Goal: Task Accomplishment & Management: Manage account settings

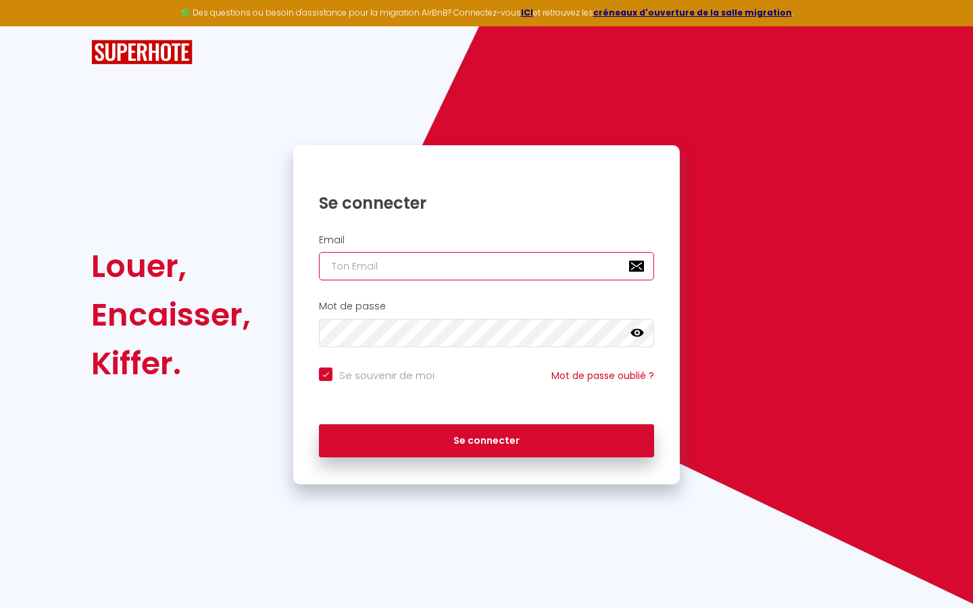
type input "l"
checkbox input "true"
type input "le"
checkbox input "true"
type input "les"
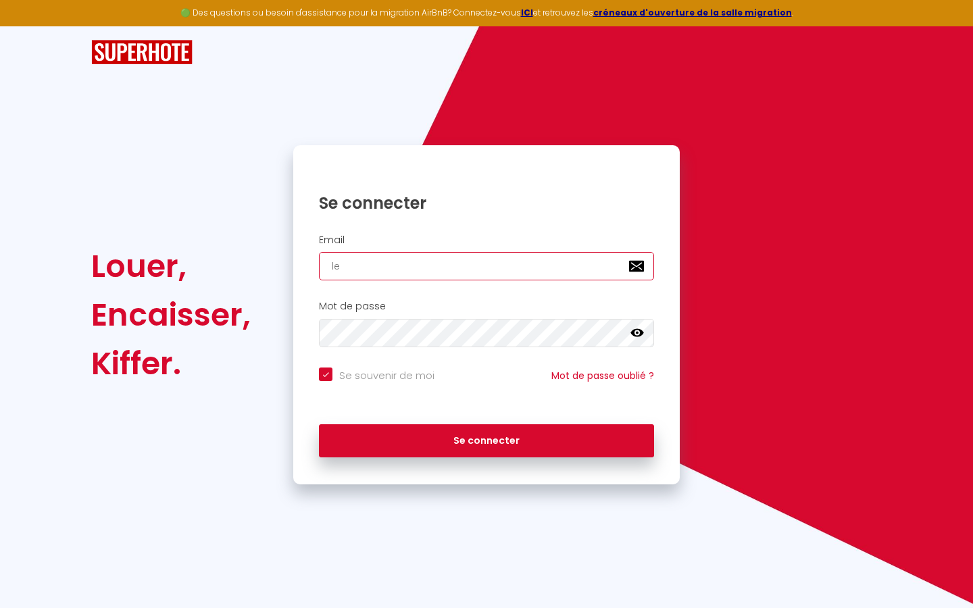
checkbox input "true"
type input "lesp"
checkbox input "true"
type input "lespa"
checkbox input "true"
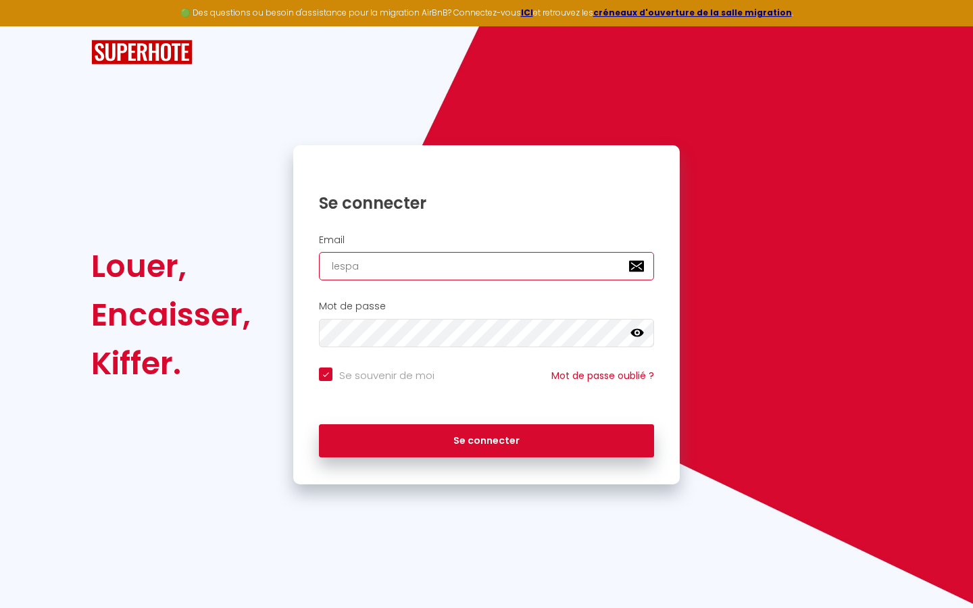
type input "lespac"
checkbox input "true"
type input "lespace"
checkbox input "true"
type input "lespaced"
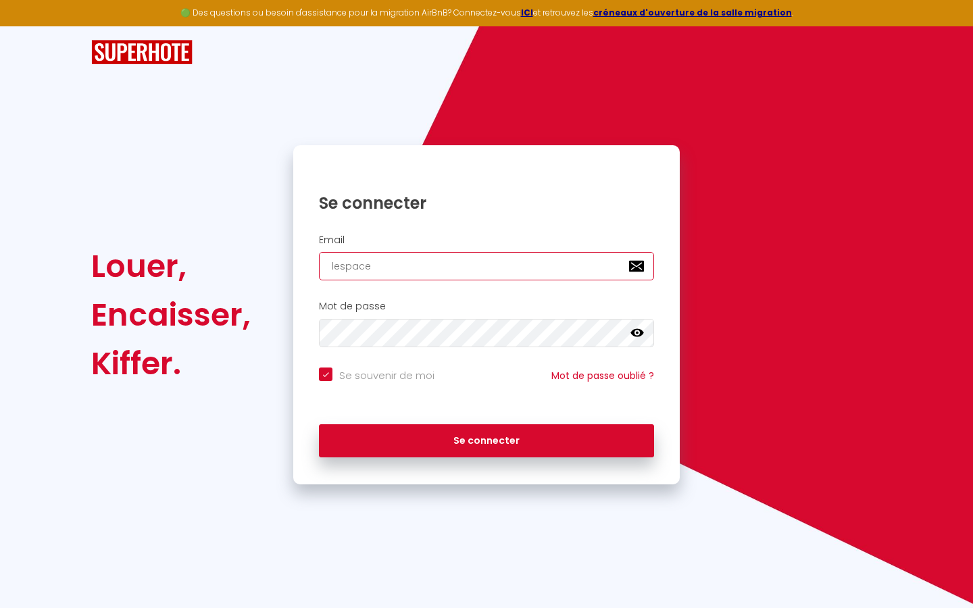
checkbox input "true"
type input "lespacede"
checkbox input "true"
type input "lespacedet"
checkbox input "true"
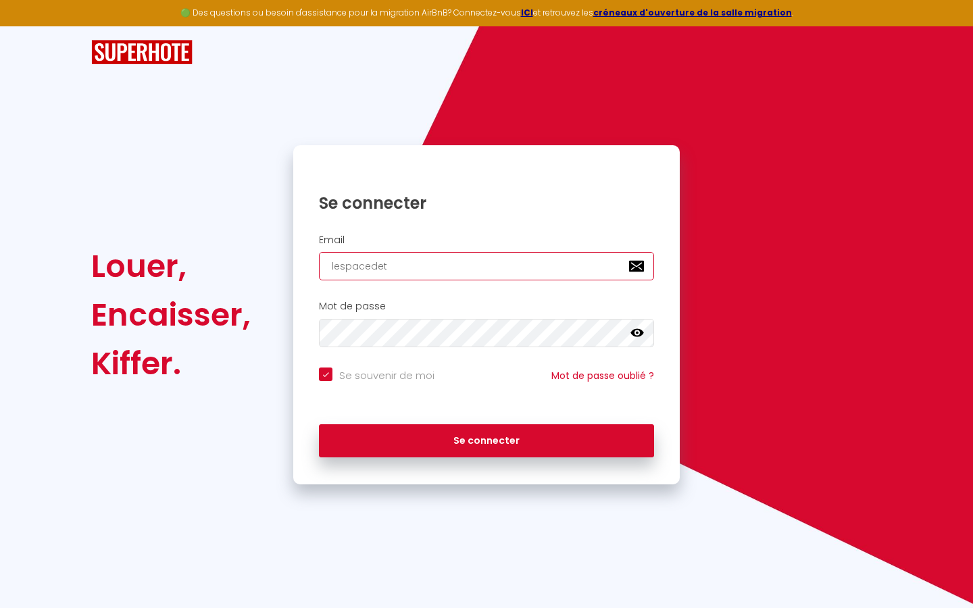
type input "lespacedete"
checkbox input "true"
type input "lespacedeten"
checkbox input "true"
type input "lespacedetent"
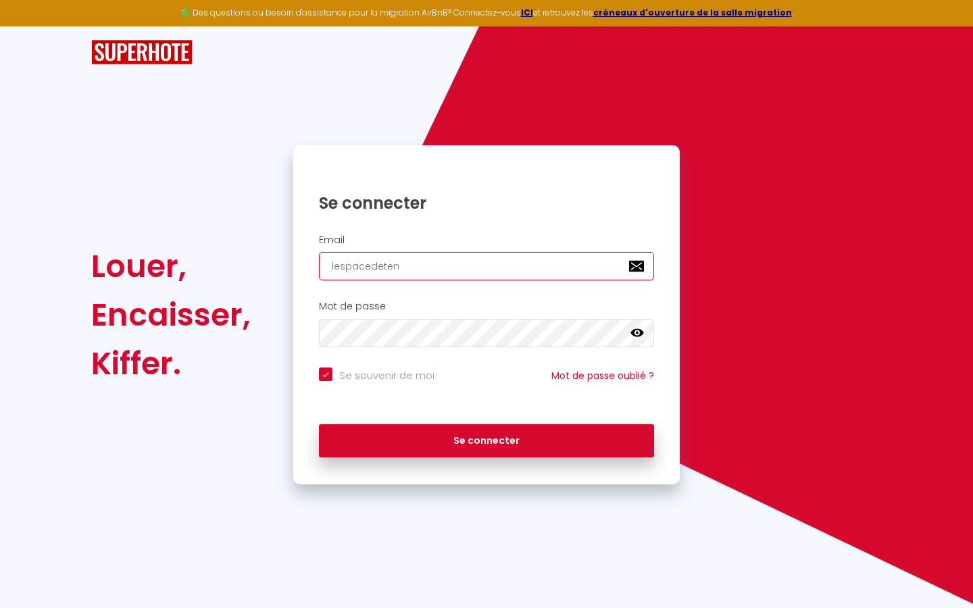
checkbox input "true"
type input "lespacedetente"
checkbox input "true"
type input "lespacedetente@"
checkbox input "true"
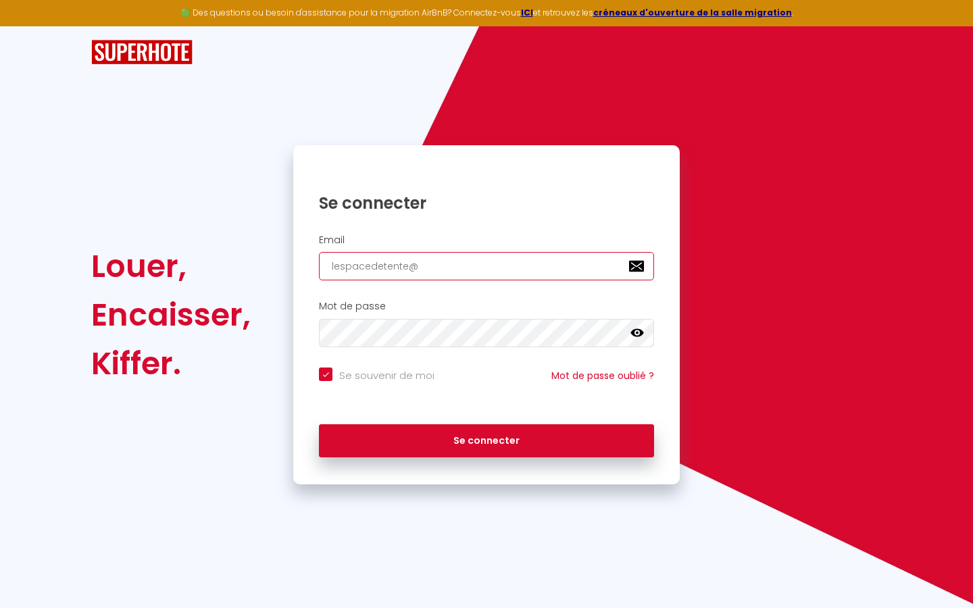
type input "lespacedetente@g"
checkbox input "true"
type input "lespacedetente@gm"
checkbox input "true"
type input "lespacedetente@gma"
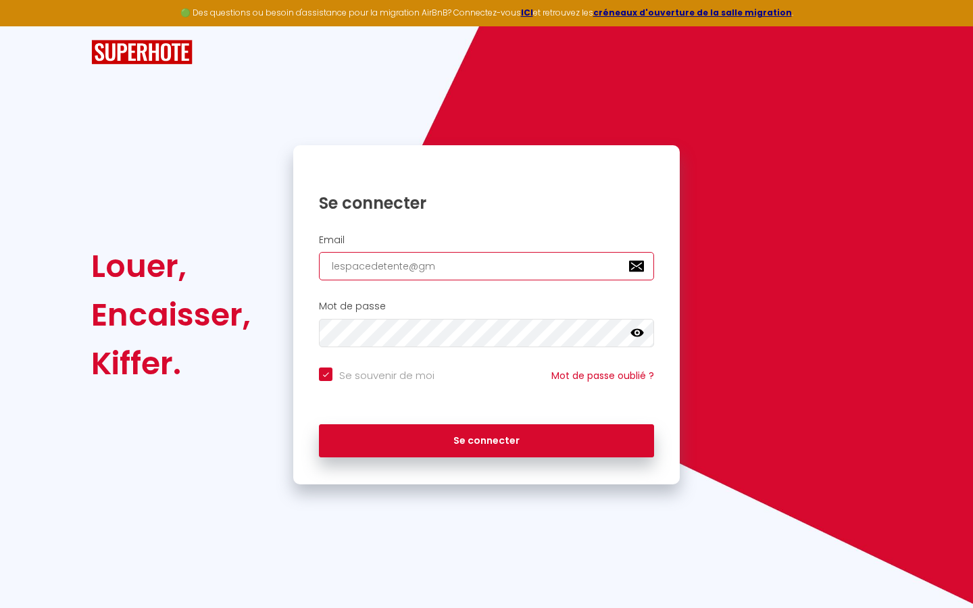
checkbox input "true"
type input "lespacedetente@gmai"
checkbox input "true"
type input "[EMAIL_ADDRESS]"
checkbox input "true"
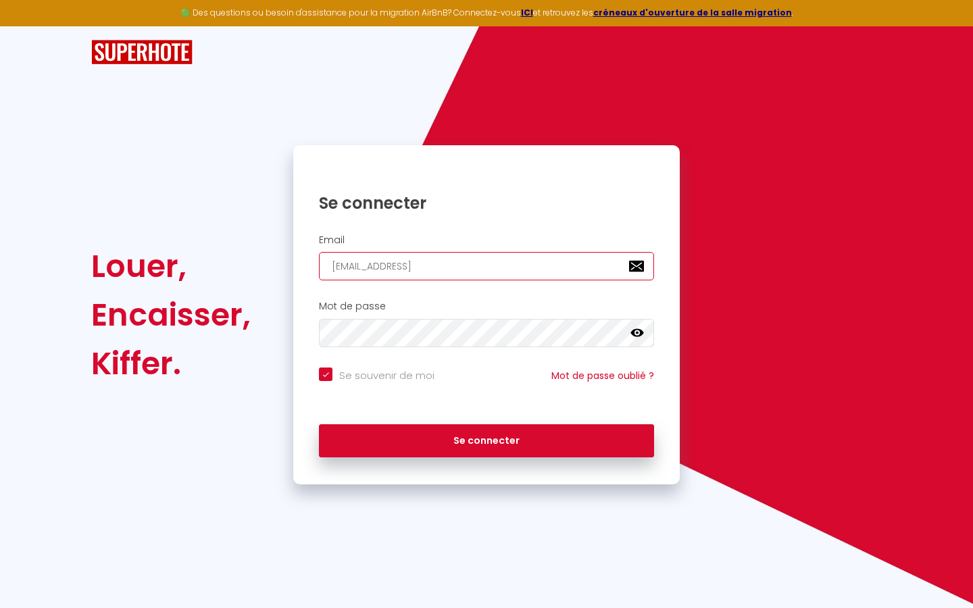
type input "[EMAIL_ADDRESS]."
checkbox input "true"
type input "lespacedetente@gmail.c"
checkbox input "true"
type input "[EMAIL_ADDRESS][DOMAIN_NAME]"
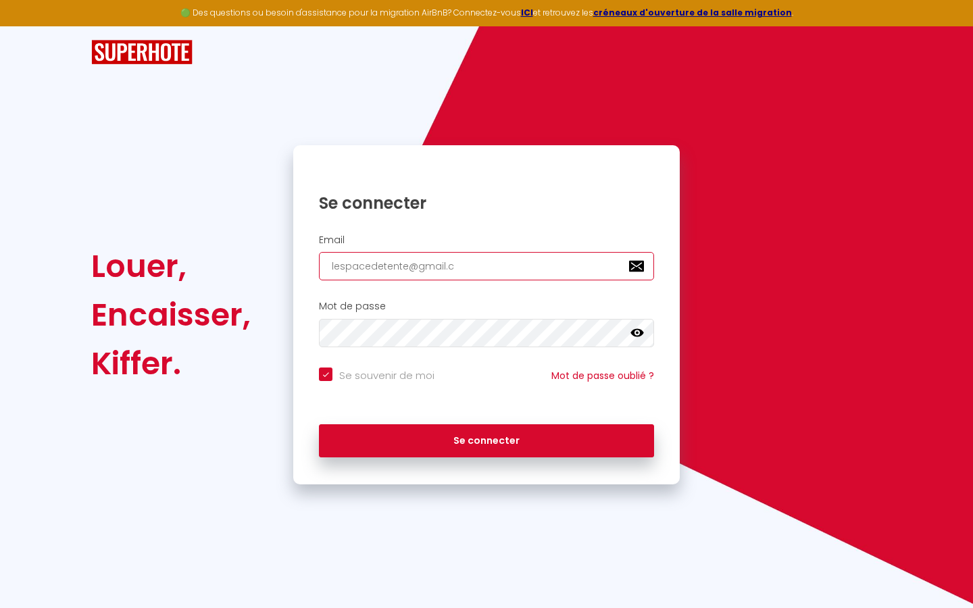
checkbox input "true"
type input "[EMAIL_ADDRESS][DOMAIN_NAME]"
checkbox input "true"
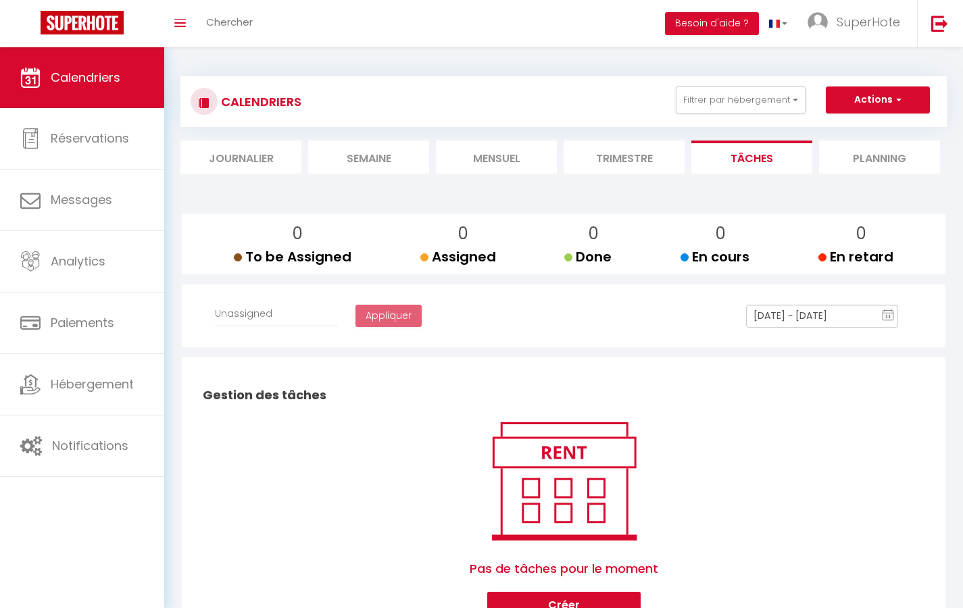
select select
